Goal: Check status: Check status

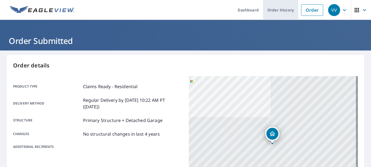
click at [274, 12] on link "Order History" at bounding box center [280, 10] width 35 height 20
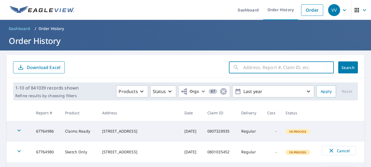
click at [275, 71] on input "text" at bounding box center [288, 67] width 91 height 15
paste input "1962 CHESHIRE DR,CHEYENNE,WY,82001"
type input "1962 CHESHIRE DR,CHEYENNE,WY,82001"
click at [346, 71] on button "Search" at bounding box center [348, 67] width 20 height 12
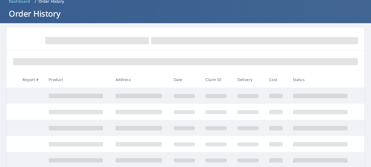
scroll to position [55, 0]
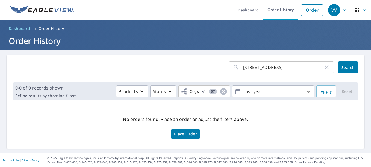
click at [338, 64] on button "Search" at bounding box center [348, 67] width 20 height 12
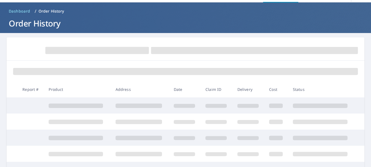
scroll to position [27, 0]
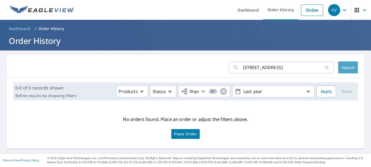
click at [351, 63] on button "Search" at bounding box center [348, 67] width 20 height 12
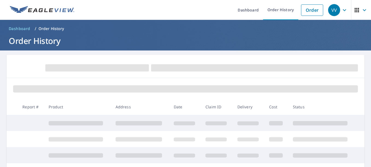
click at [338, 15] on span "VV" at bounding box center [338, 10] width 21 height 13
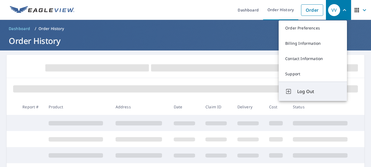
click at [307, 89] on span "Log Out" at bounding box center [318, 91] width 43 height 7
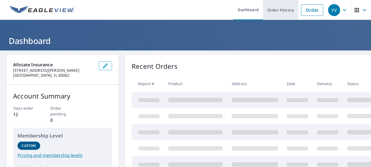
click at [279, 13] on link "Order History" at bounding box center [280, 10] width 35 height 20
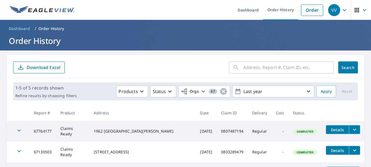
click at [246, 64] on input "text" at bounding box center [288, 67] width 91 height 15
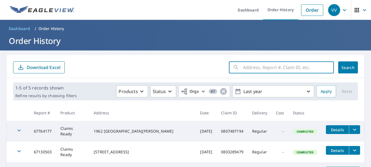
paste input "1962 CHESHIRE DR,CHEYENNE,WY,82001"
type input "1962 CHESHIRE DR,CHEYENNE,WY,82001"
click button "Search" at bounding box center [348, 67] width 20 height 12
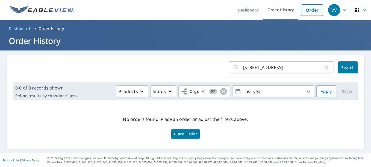
click at [345, 64] on button "Search" at bounding box center [348, 67] width 20 height 12
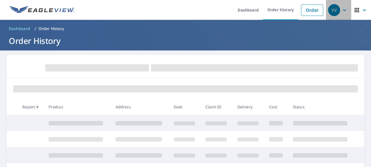
click at [344, 8] on span "VV" at bounding box center [338, 10] width 21 height 13
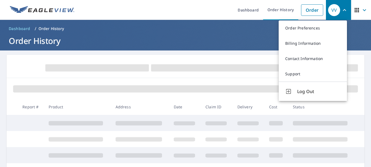
click at [361, 7] on icon "button" at bounding box center [364, 10] width 7 height 7
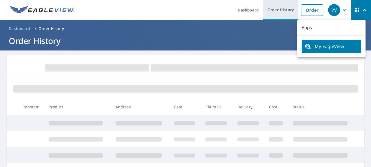
click at [282, 9] on link "Order History" at bounding box center [280, 10] width 35 height 20
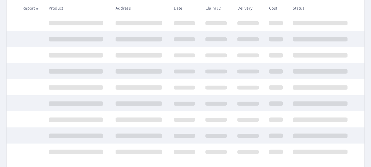
scroll to position [149, 0]
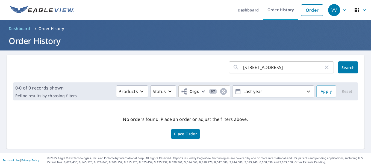
click at [288, 63] on input "1962 CHESHIRE DR,CHEYENNE,WY,82001" at bounding box center [283, 67] width 80 height 15
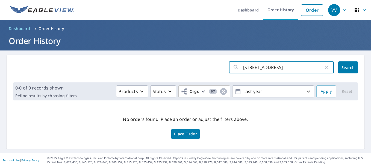
scroll to position [0, 4]
drag, startPoint x: 290, startPoint y: 67, endPoint x: 326, endPoint y: 71, distance: 36.6
click at [326, 71] on div "1962 CHESHIRE DR,CHEYENNE,WY,82001 ​" at bounding box center [281, 67] width 105 height 12
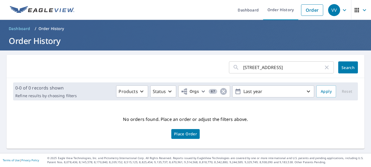
scroll to position [0, 0]
click at [236, 129] on div "No orders found. Place an order or adjust the filters above. Place Order" at bounding box center [185, 126] width 349 height 35
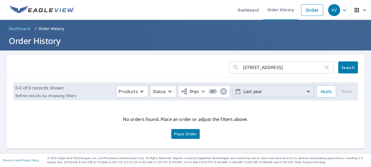
click at [306, 94] on icon "button" at bounding box center [308, 91] width 7 height 7
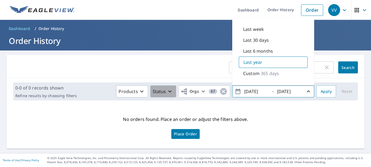
click at [165, 88] on button "Status" at bounding box center [163, 92] width 26 height 12
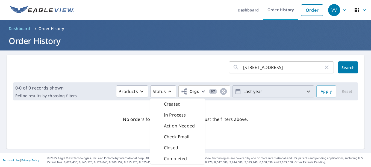
click at [171, 52] on main "1962 CHESHIRE DR,CHEYENNE,WY,82001 ​ Search 0-0 of 0 records shown Refine resul…" at bounding box center [185, 102] width 371 height 103
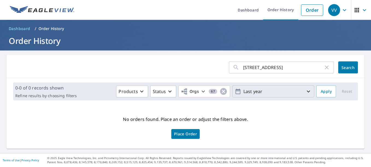
click at [343, 68] on span "Search" at bounding box center [348, 67] width 11 height 5
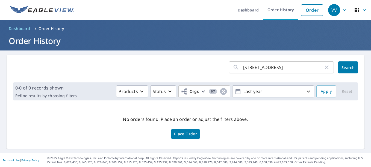
click at [341, 10] on icon "button" at bounding box center [344, 10] width 7 height 7
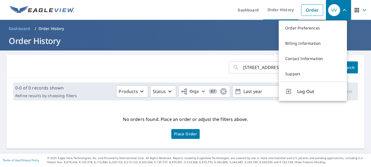
click at [264, 136] on div "No orders found. Place an order or adjust the filters above. Place Order" at bounding box center [185, 126] width 349 height 35
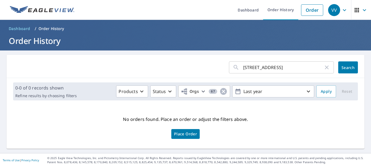
click at [267, 70] on input "1962 CHESHIRE DR,CHEYENNE,WY,82001" at bounding box center [283, 67] width 80 height 15
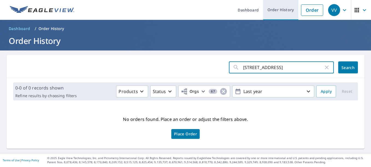
click at [284, 10] on link "Order History" at bounding box center [280, 10] width 35 height 20
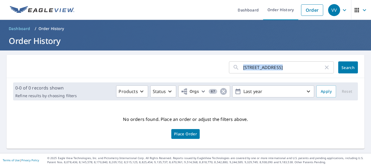
drag, startPoint x: 239, startPoint y: 66, endPoint x: 322, endPoint y: 72, distance: 83.6
click at [322, 72] on div "1962 CHESHIRE DR,CHEYENNE,WY,82001 ​" at bounding box center [281, 67] width 105 height 12
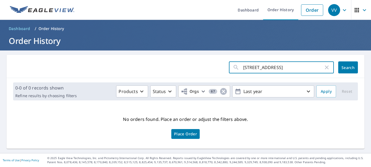
drag, startPoint x: 319, startPoint y: 68, endPoint x: 208, endPoint y: 67, distance: 111.0
click at [208, 67] on form "1962 CHESHIRE DR,CHEYENNE,WY,82001 ​ Search" at bounding box center [185, 67] width 345 height 12
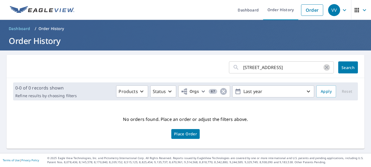
click at [324, 69] on icon "button" at bounding box center [327, 67] width 7 height 7
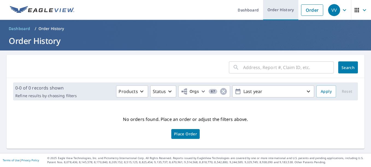
click at [291, 8] on link "Order History" at bounding box center [280, 10] width 35 height 20
click at [337, 11] on span "VV" at bounding box center [338, 10] width 21 height 13
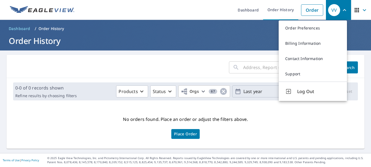
click at [305, 91] on span "Log Out" at bounding box center [318, 91] width 43 height 7
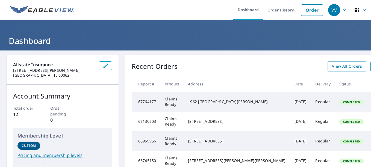
drag, startPoint x: 347, startPoint y: 102, endPoint x: 339, endPoint y: 109, distance: 9.9
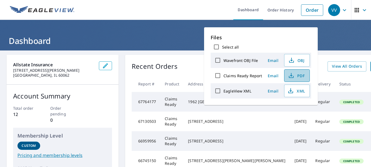
click at [292, 77] on icon "button" at bounding box center [291, 75] width 7 height 7
click at [171, 36] on h1 "Dashboard" at bounding box center [186, 40] width 358 height 11
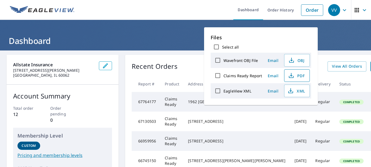
click at [297, 75] on span "PDF" at bounding box center [296, 75] width 17 height 7
click at [355, 10] on icon "button" at bounding box center [357, 10] width 4 height 4
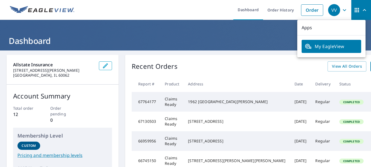
click at [341, 10] on icon "button" at bounding box center [344, 10] width 7 height 7
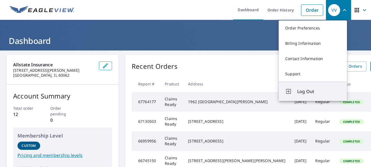
click at [316, 87] on button "Log Out" at bounding box center [313, 91] width 68 height 19
